Goal: Transaction & Acquisition: Purchase product/service

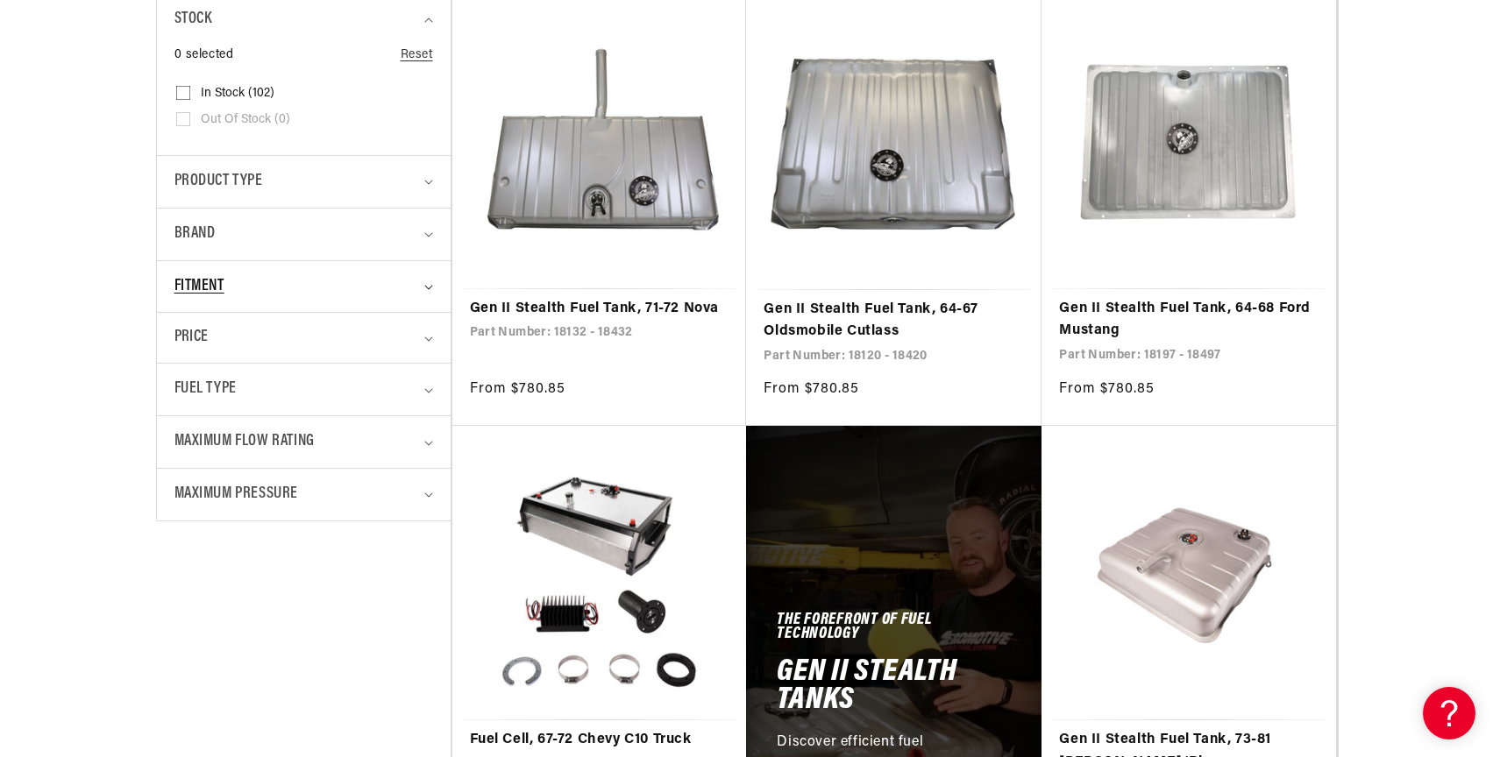
click at [407, 291] on div "Fitment" at bounding box center [296, 286] width 244 height 25
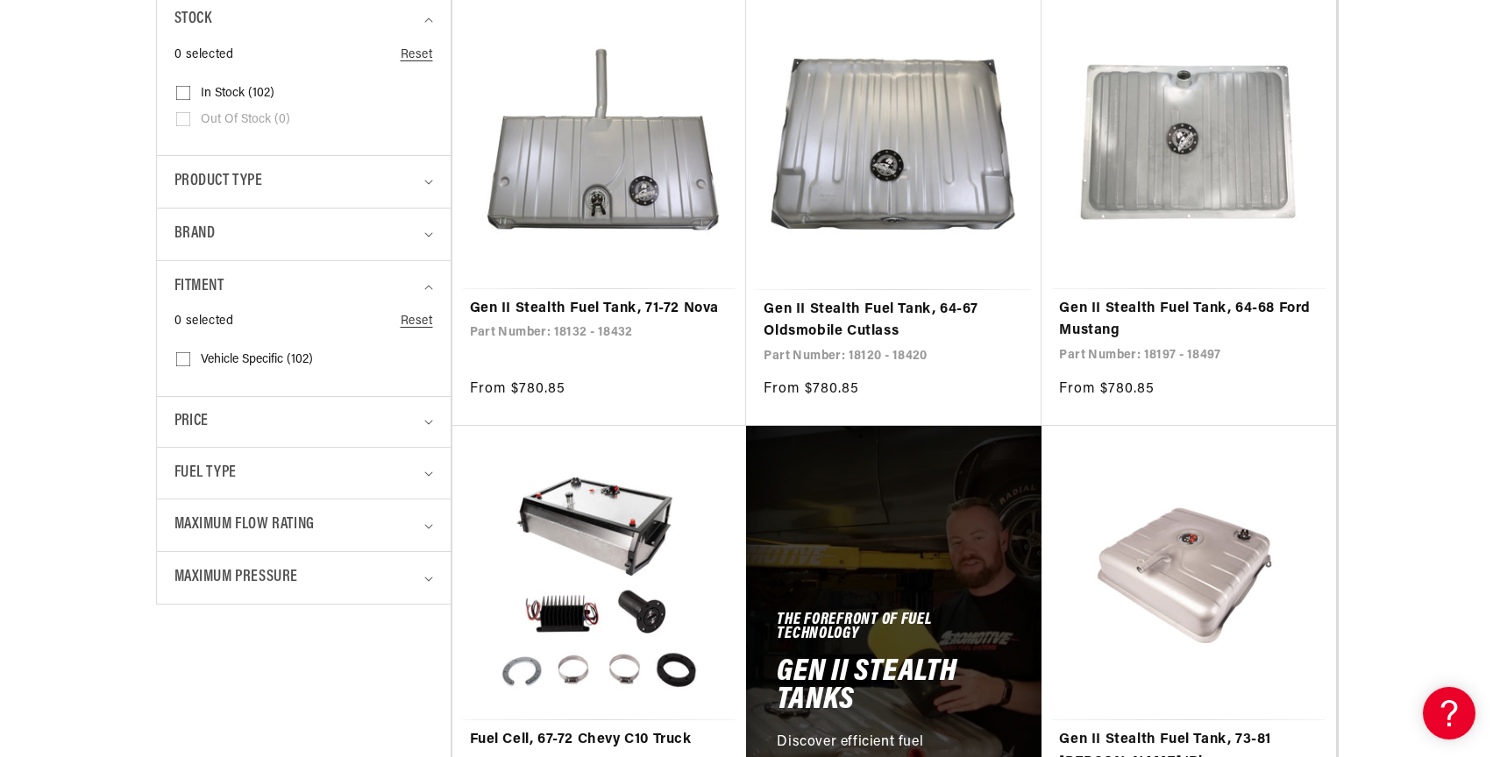
click at [239, 363] on span "Vehicle Specific (102)" at bounding box center [257, 360] width 112 height 16
click at [190, 363] on input "Vehicle Specific (102) Vehicle Specific (102 products)" at bounding box center [183, 363] width 14 height 14
checkbox input "true"
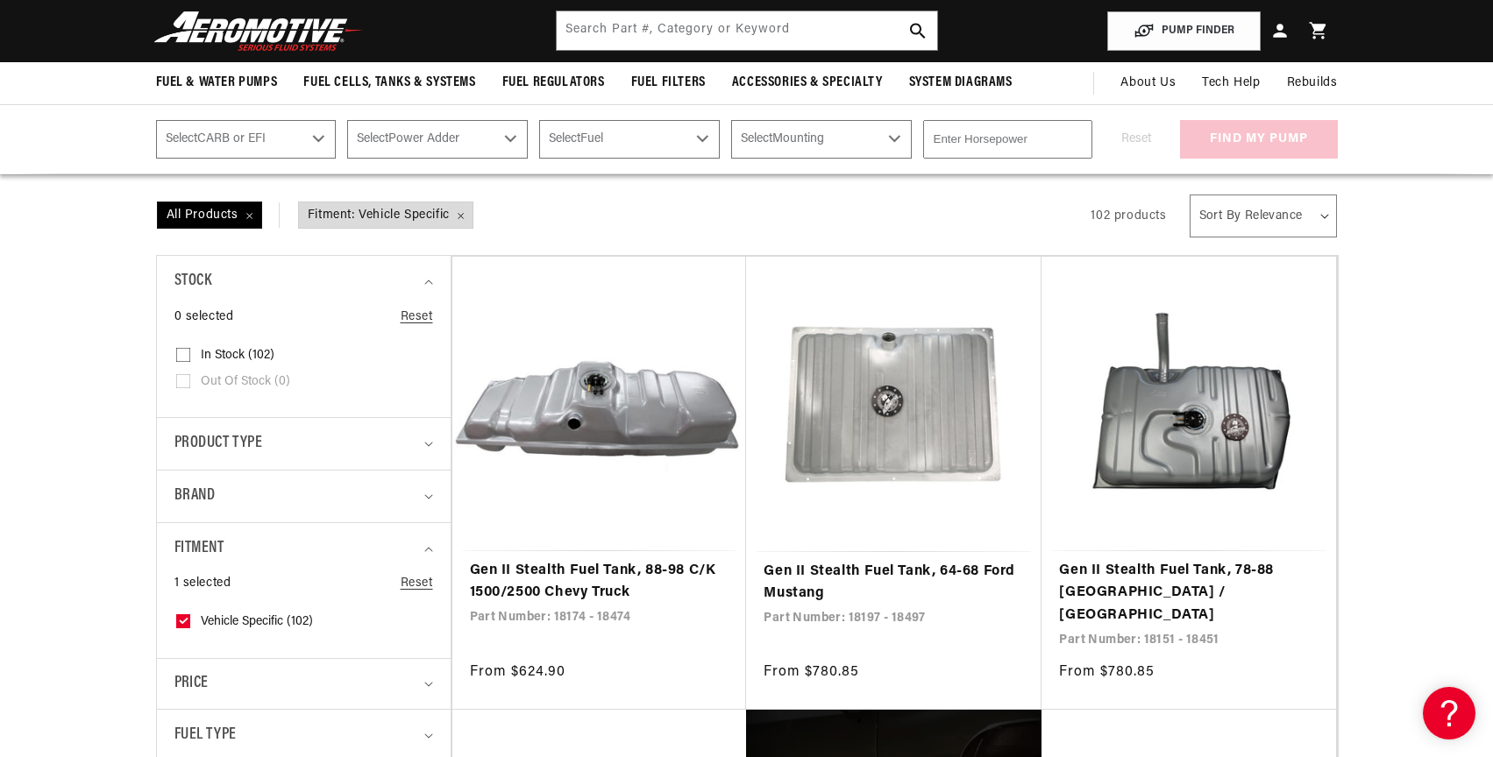
scroll to position [263, 0]
click at [466, 213] on span "Fitment: Vehicle Specific Remove filter" at bounding box center [386, 216] width 174 height 26
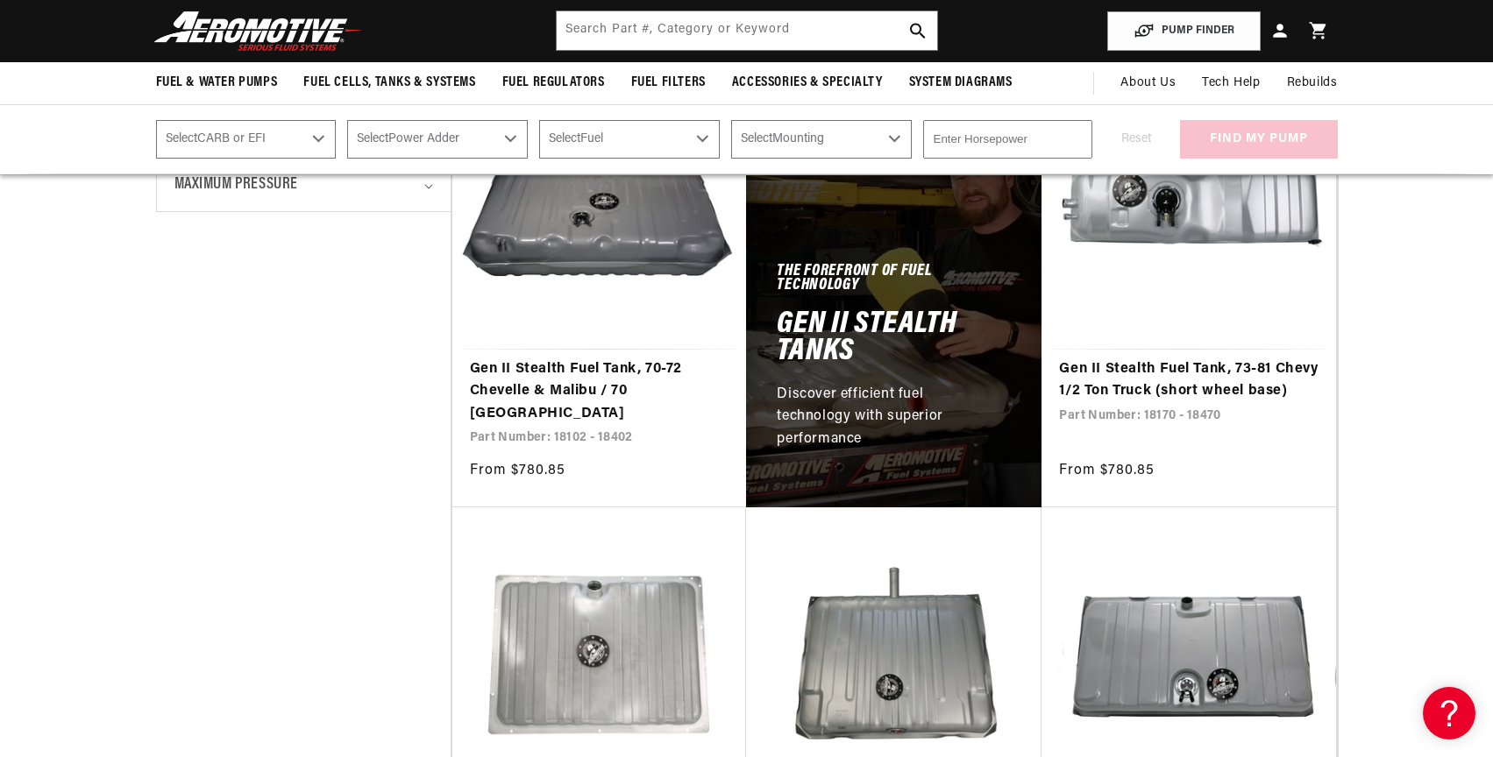
scroll to position [877, 0]
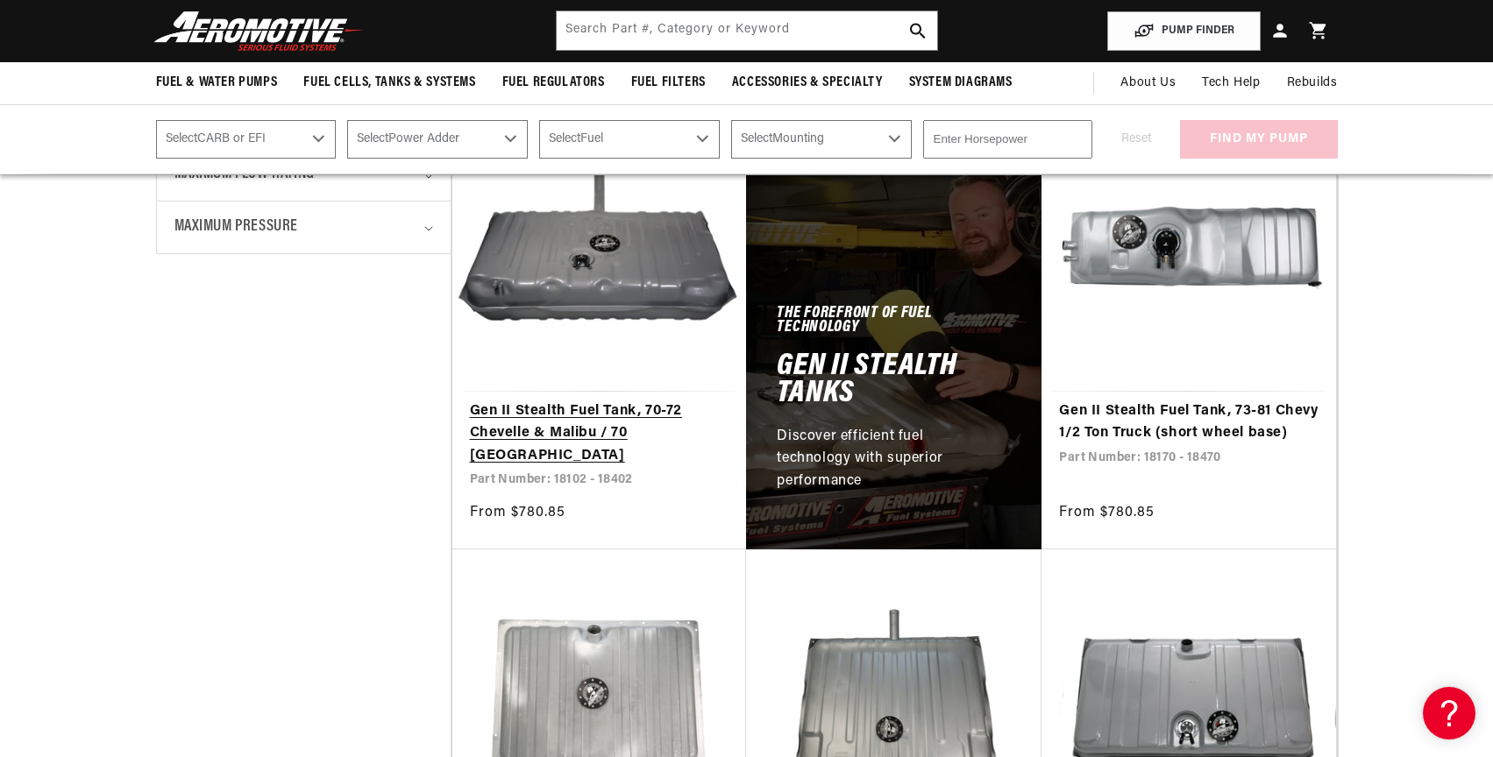
click at [565, 401] on link "Gen II Stealth Fuel Tank, 70-72 Chevelle & Malibu / 70 [GEOGRAPHIC_DATA]" at bounding box center [599, 435] width 259 height 68
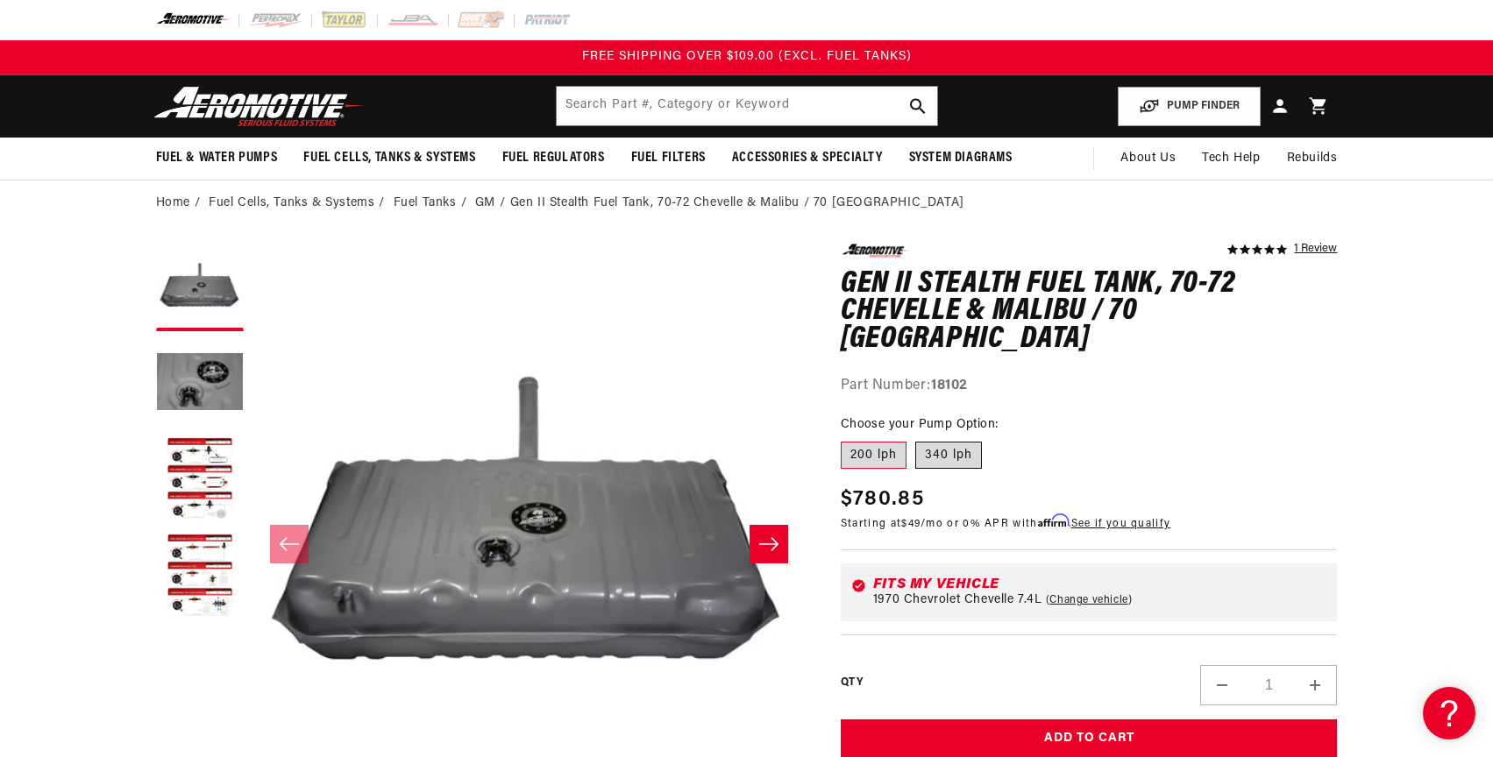
click at [965, 442] on label "340 lph" at bounding box center [948, 456] width 67 height 28
click at [916, 438] on input "340 lph" at bounding box center [915, 438] width 1 height 1
radio input "true"
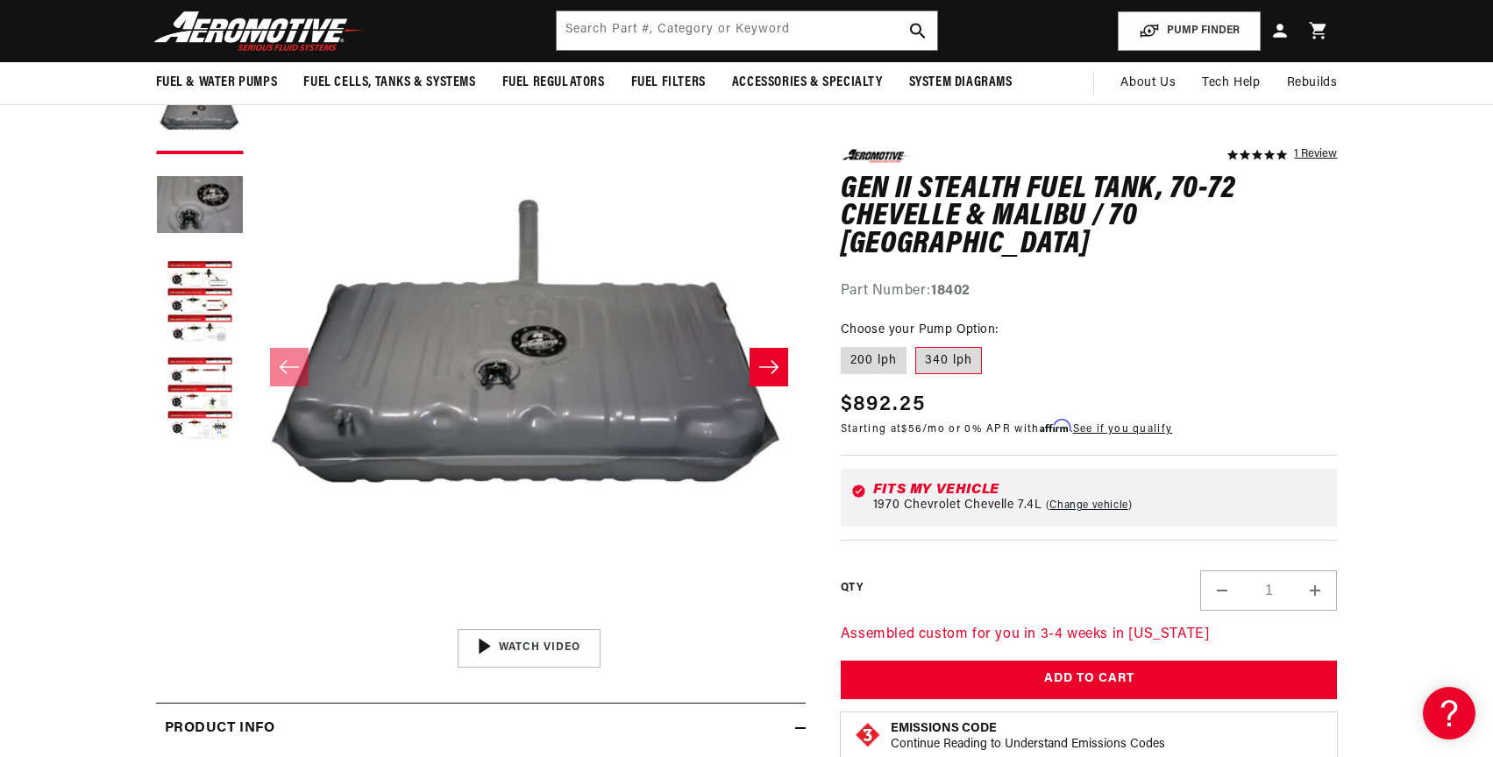
scroll to position [175, 0]
